Goal: Find specific page/section: Find specific page/section

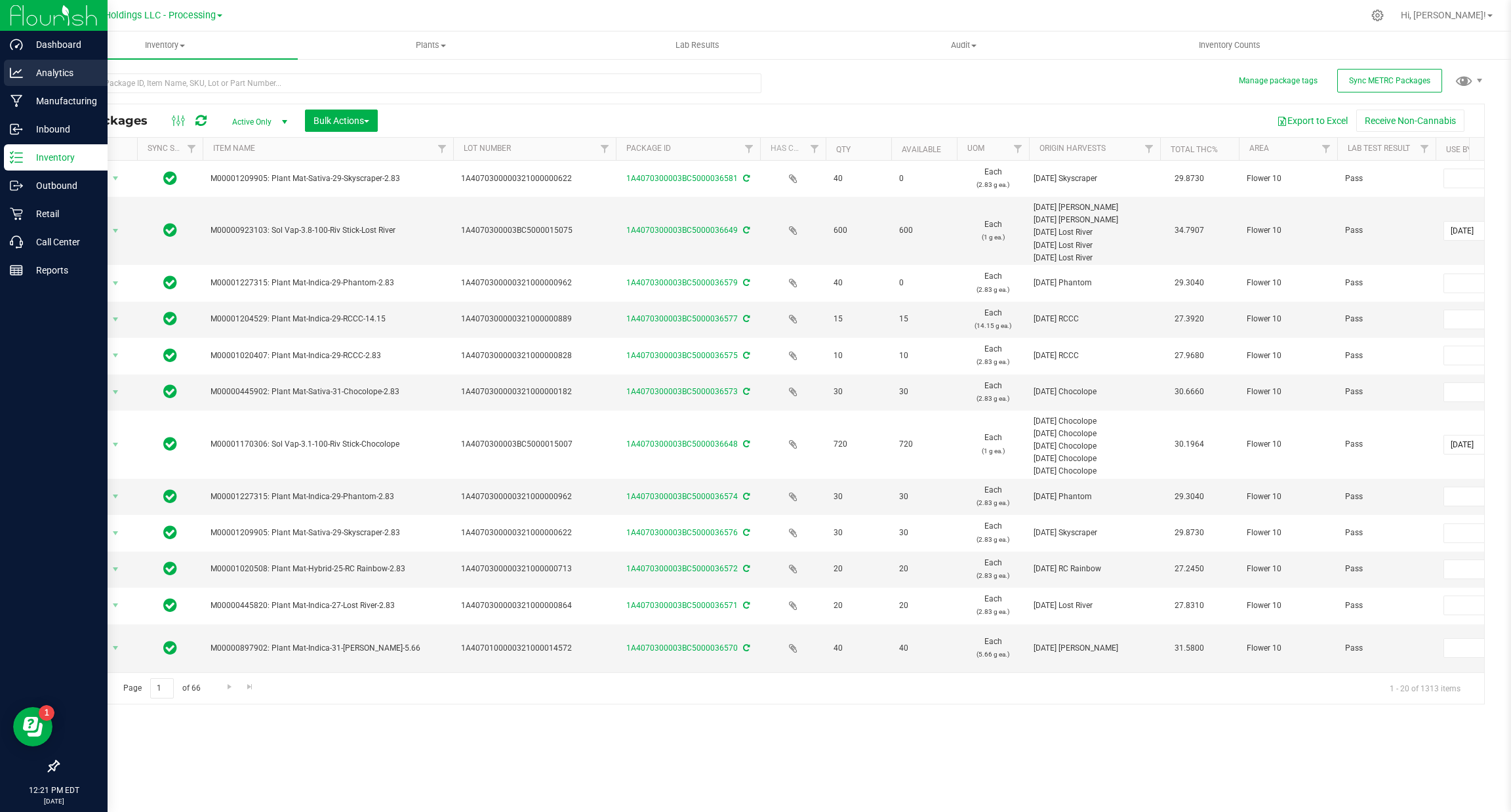
click at [46, 77] on p "Analytics" at bounding box center [62, 73] width 79 height 16
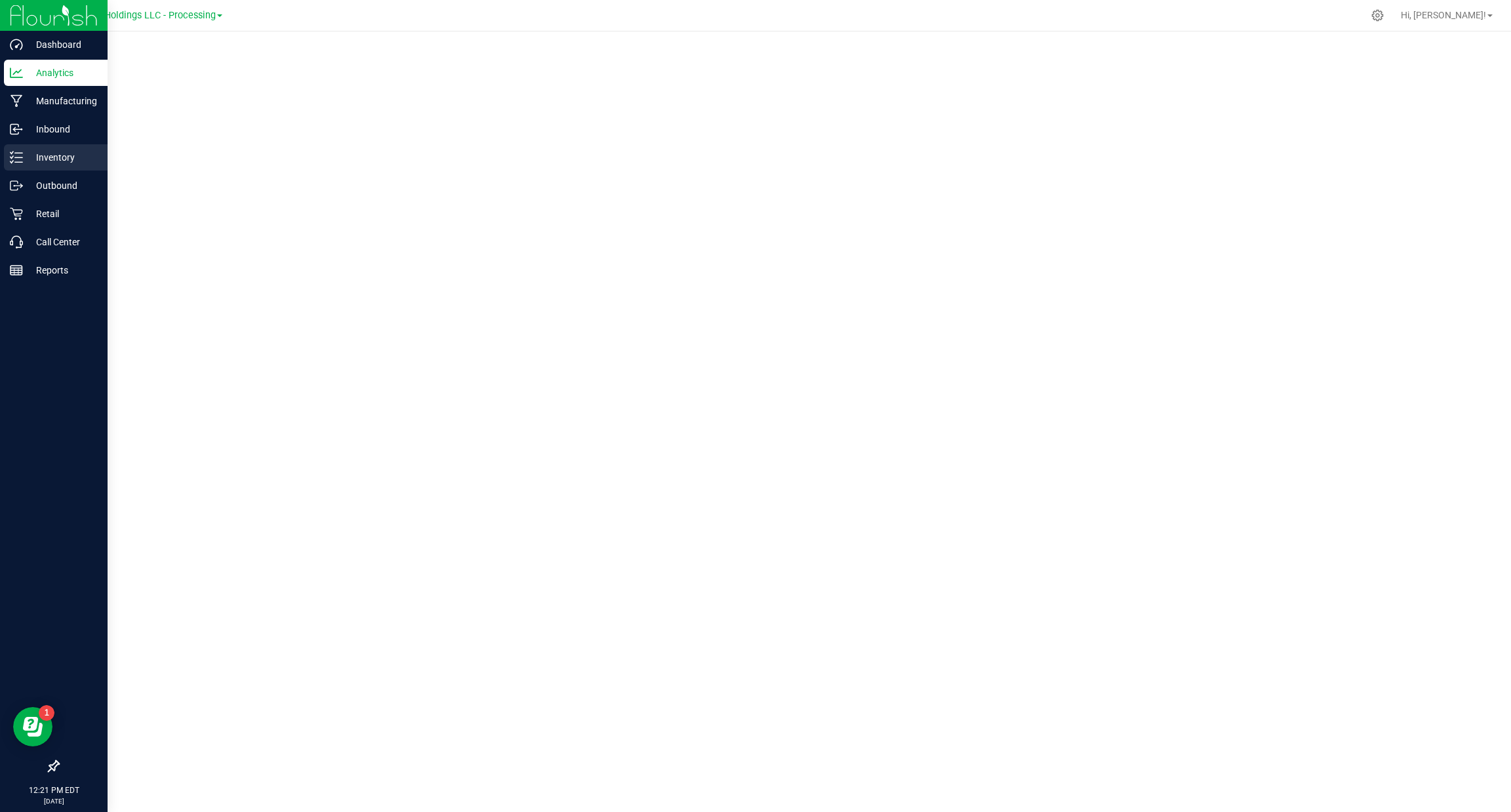
click at [30, 166] on div "Inventory" at bounding box center [55, 157] width 104 height 26
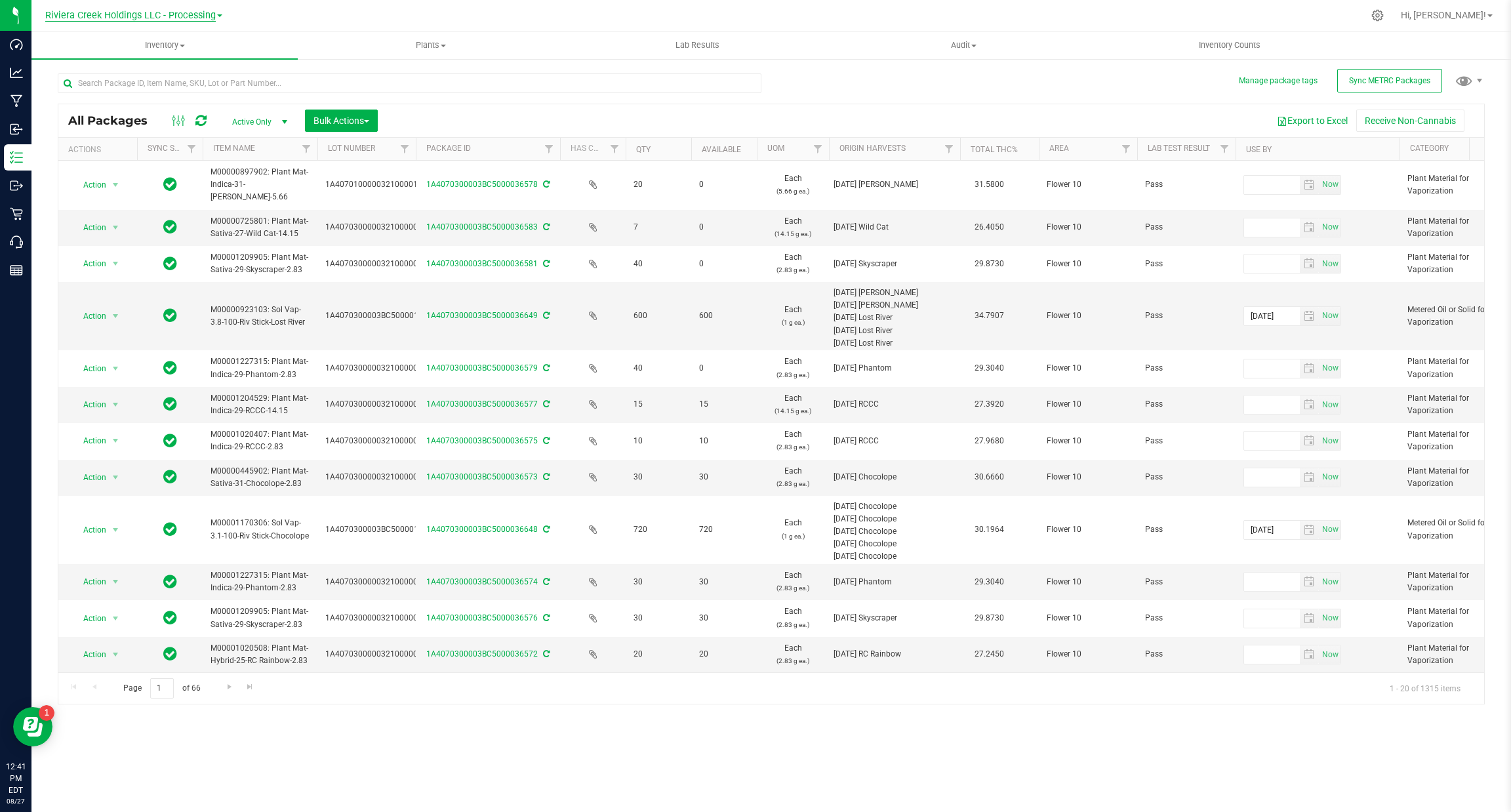
click at [202, 19] on span "Riviera Creek Holdings LLC - Processing" at bounding box center [130, 16] width 170 height 12
click at [198, 45] on link "Riviera Creek Holdings LLC - Cultivation" at bounding box center [134, 46] width 192 height 17
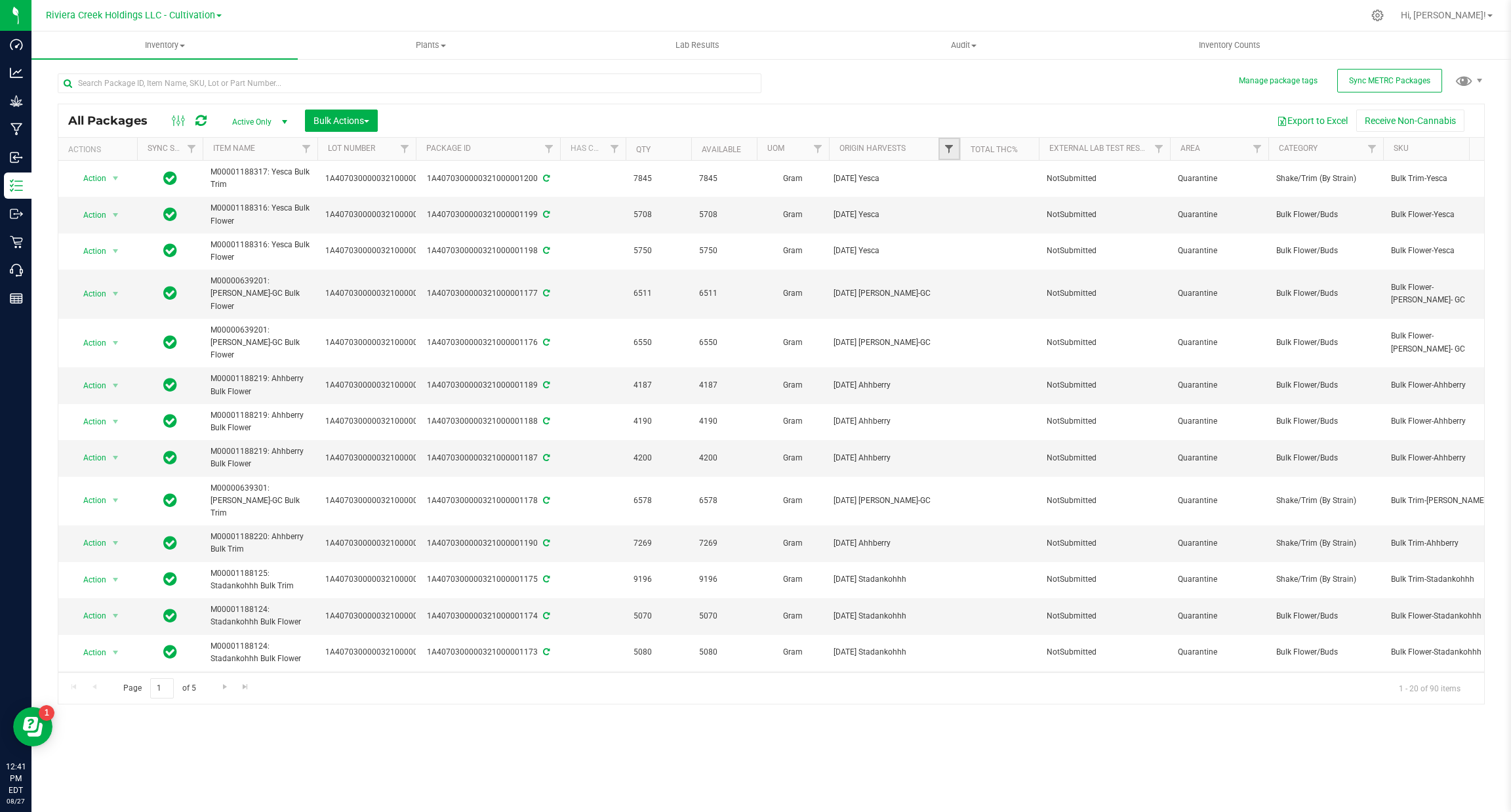
click at [950, 149] on span "Filter" at bounding box center [949, 149] width 11 height 11
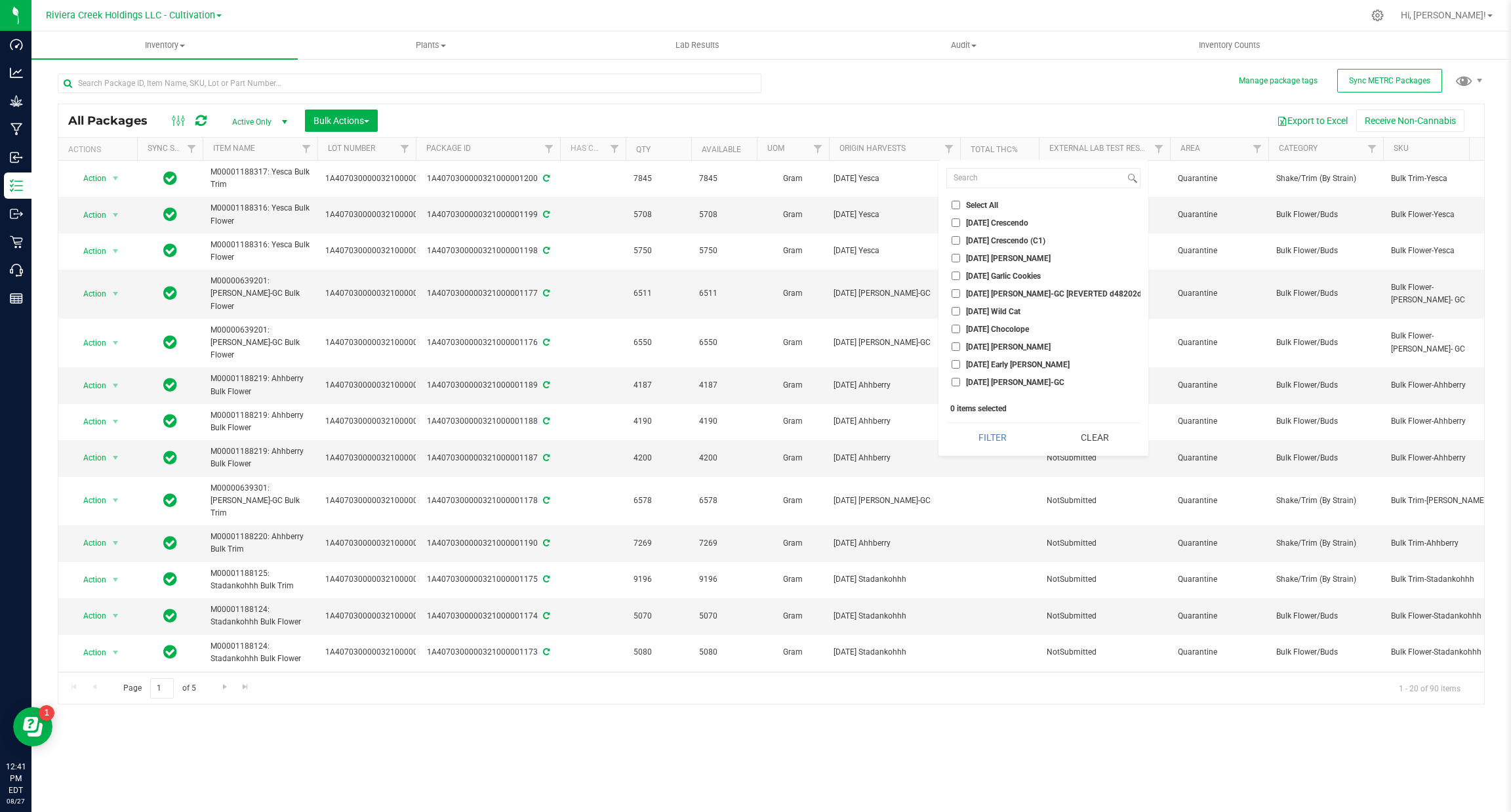
click at [632, 700] on div "Page 1 of 5 1 - 20 of 90 items" at bounding box center [771, 688] width 1425 height 31
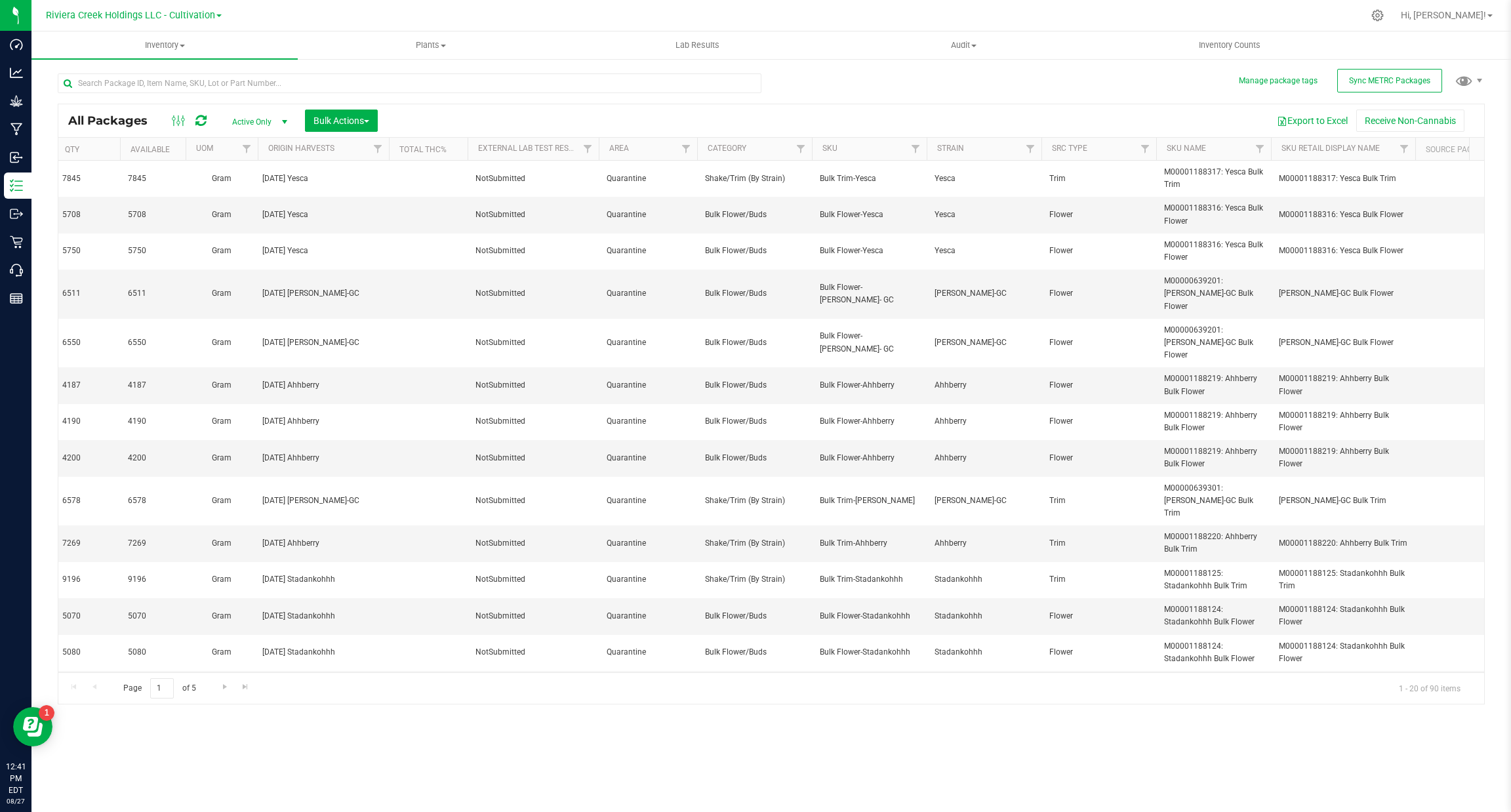
scroll to position [0, 596]
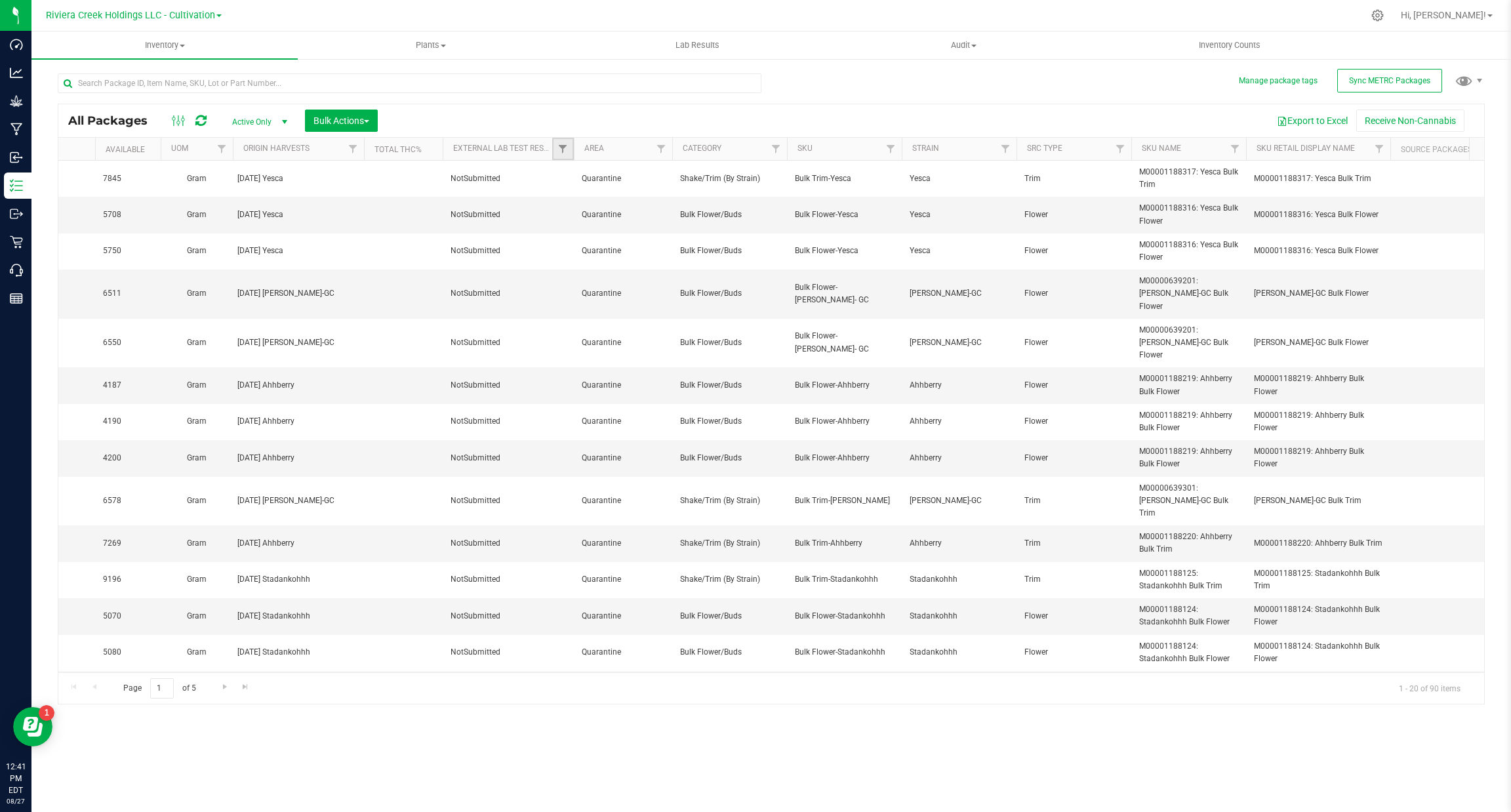
click at [569, 148] on link "Filter" at bounding box center [563, 148] width 21 height 22
click at [652, 185] on input at bounding box center [620, 178] width 119 height 19
type input "submi"
click at [620, 217] on ul "Select All NotSubmitted RetestFailed RetestPassed SelectedForRandomTesting Subm…" at bounding box center [627, 215] width 135 height 35
click at [615, 226] on span "SubmittedForTesting" at bounding box center [615, 227] width 74 height 8
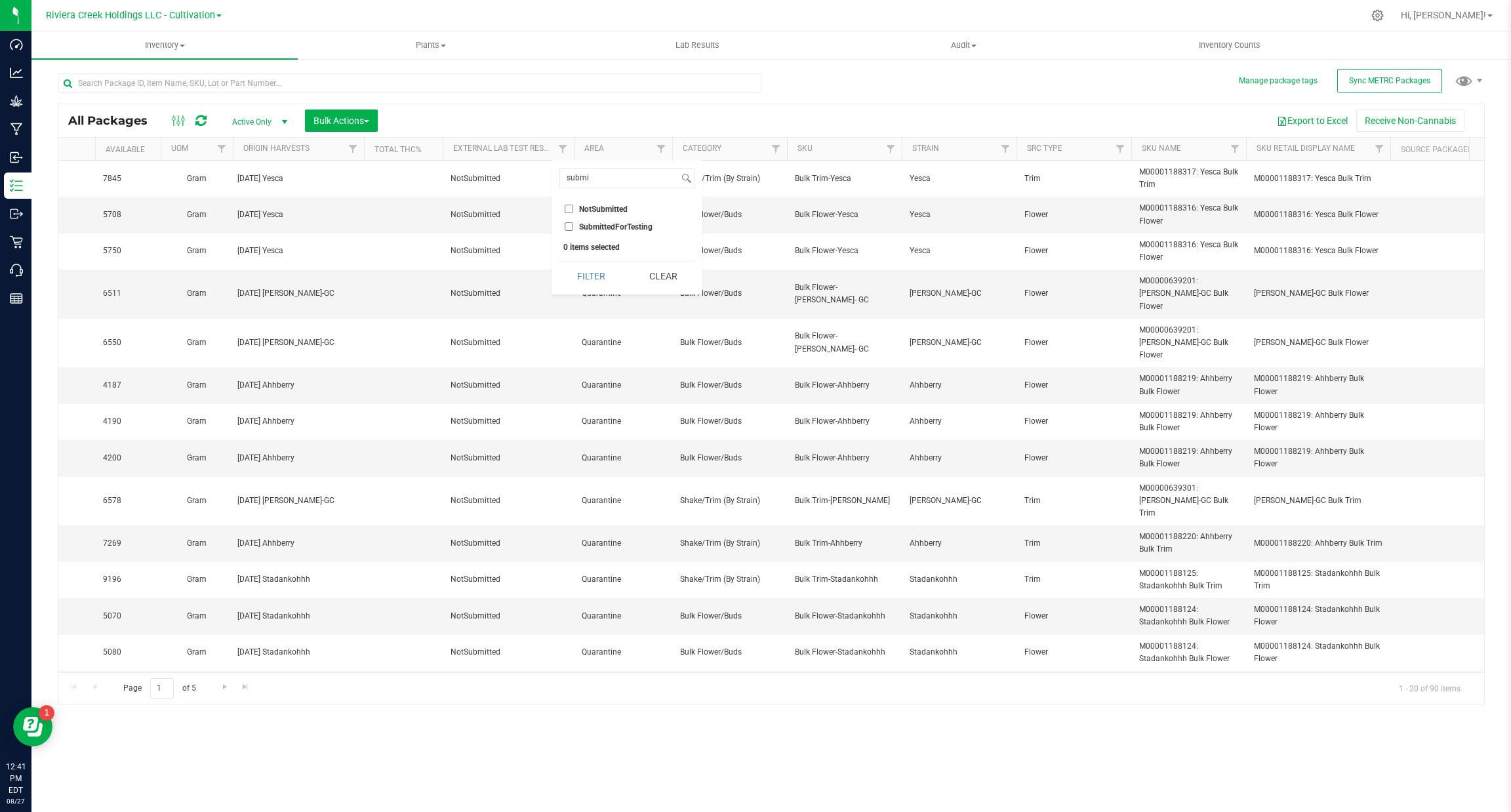
click at [573, 226] on input "SubmittedForTesting" at bounding box center [569, 227] width 9 height 9
checkbox input "true"
click at [581, 285] on button "Filter" at bounding box center [591, 275] width 63 height 29
